Goal: Find specific page/section: Find specific page/section

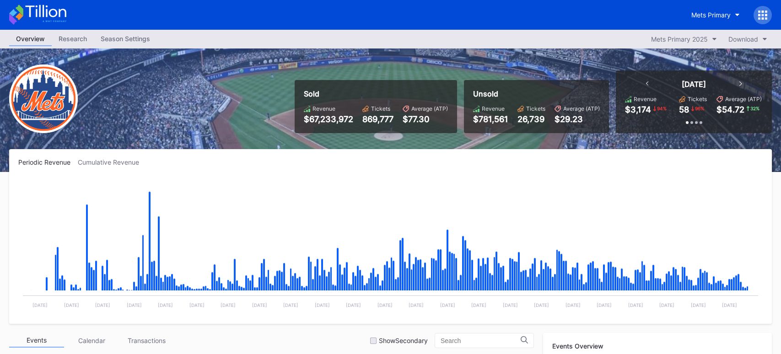
scroll to position [2080, 0]
click at [736, 16] on button "Mets Primary" at bounding box center [716, 14] width 62 height 17
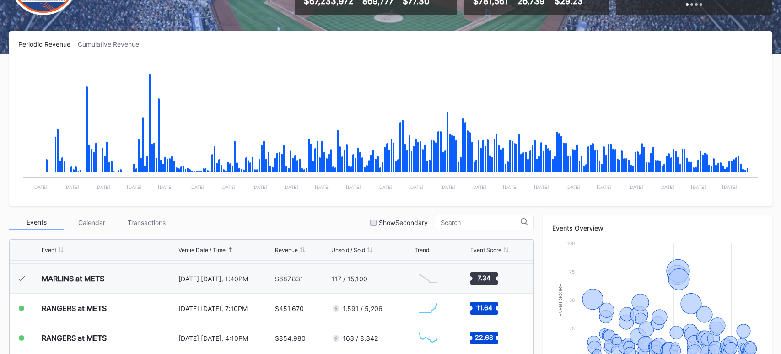
scroll to position [178, 0]
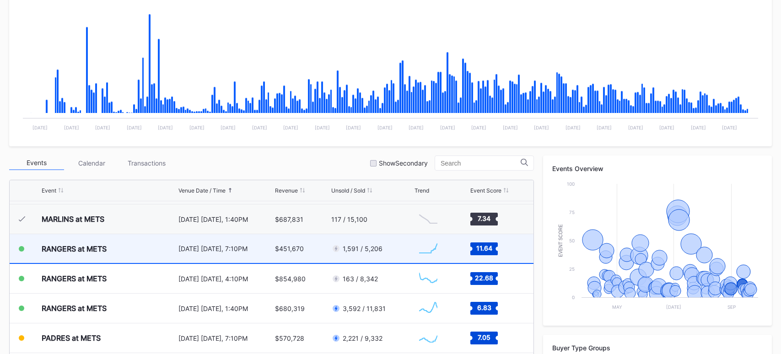
click at [167, 247] on div "RANGERS at METS" at bounding box center [109, 248] width 135 height 29
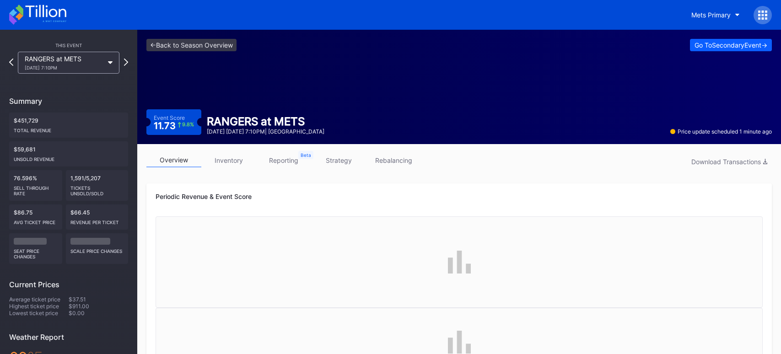
click at [333, 157] on link "strategy" at bounding box center [338, 160] width 55 height 14
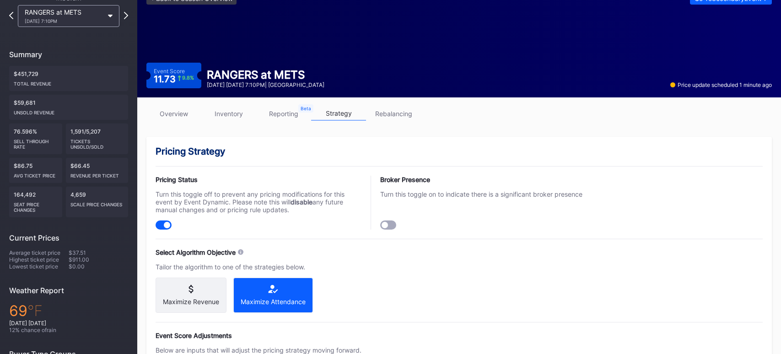
scroll to position [74, 0]
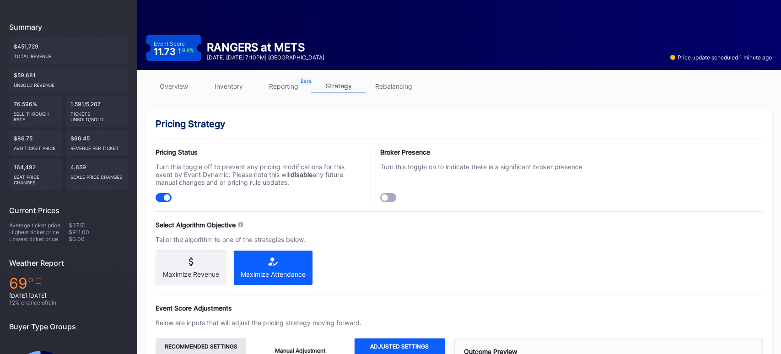
click at [400, 86] on link "rebalancing" at bounding box center [393, 86] width 55 height 14
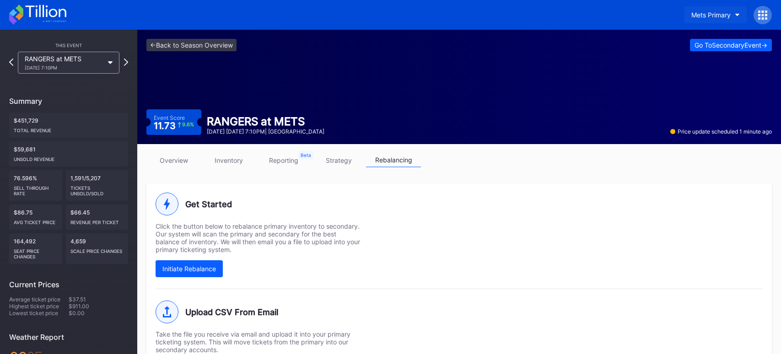
click at [713, 12] on div "Mets Primary" at bounding box center [711, 15] width 39 height 8
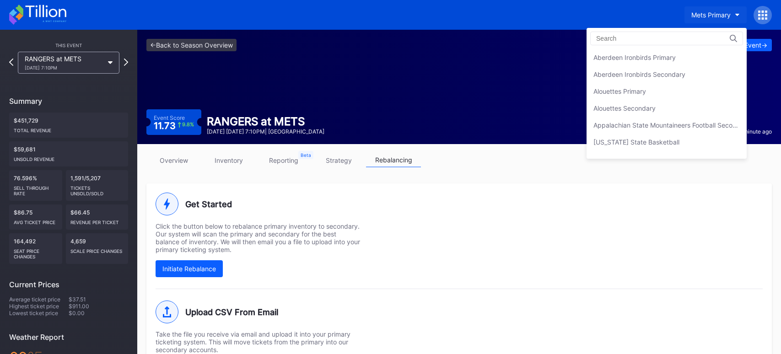
scroll to position [1402, 0]
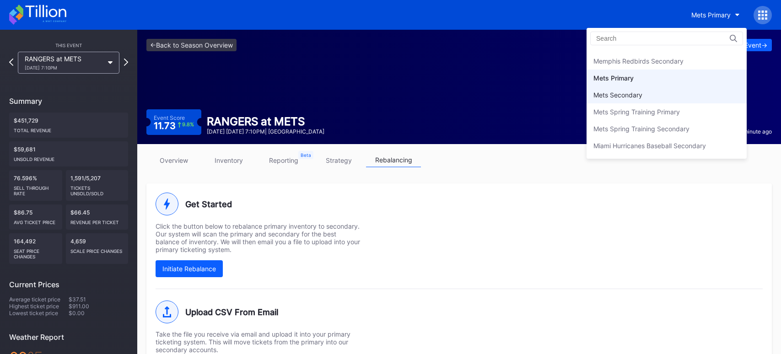
click at [630, 91] on div "Mets Secondary" at bounding box center [618, 95] width 49 height 8
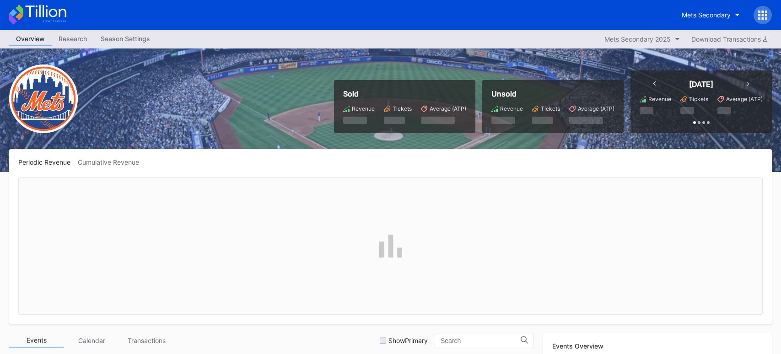
scroll to position [2080, 0]
